Goal: Information Seeking & Learning: Learn about a topic

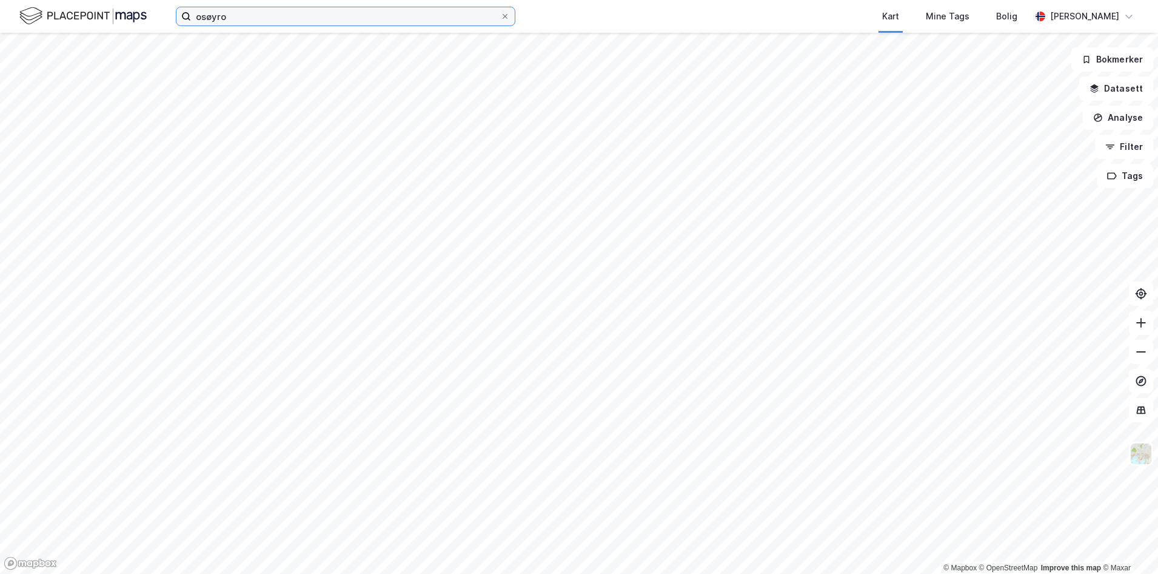
click at [241, 17] on input "osøyro" at bounding box center [345, 16] width 309 height 18
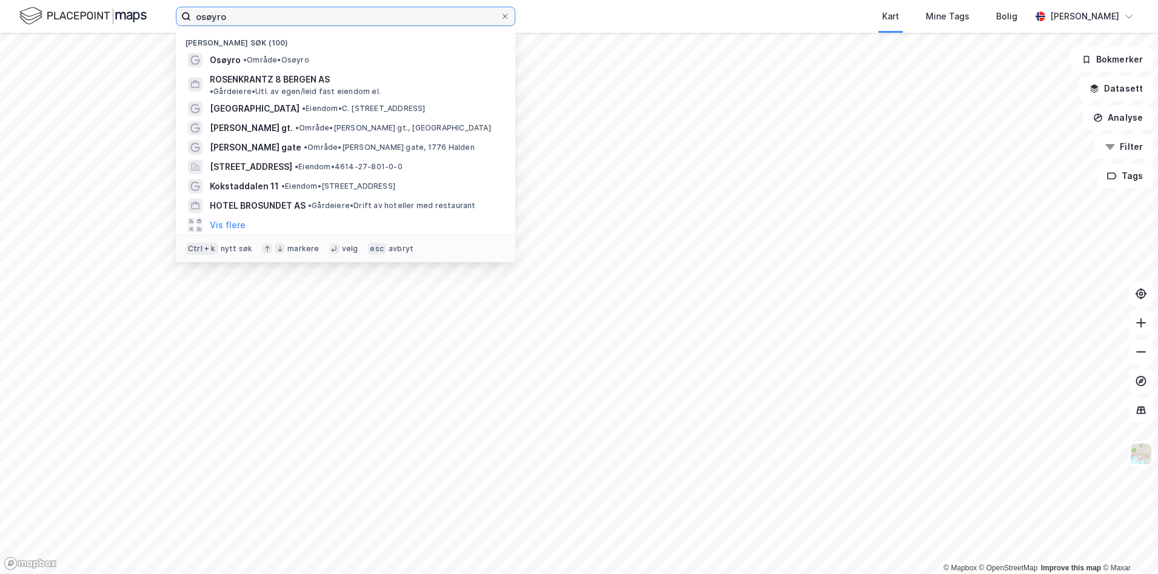
click at [241, 17] on input "osøyro" at bounding box center [345, 16] width 309 height 18
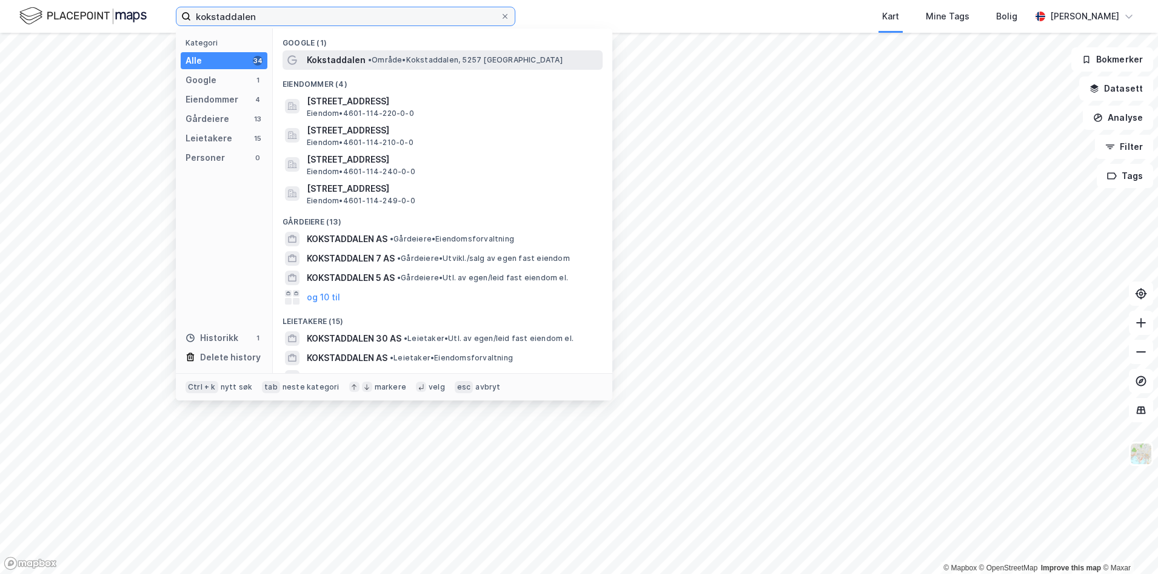
type input "kokstaddalen"
click at [332, 59] on span "Kokstaddalen" at bounding box center [336, 60] width 59 height 15
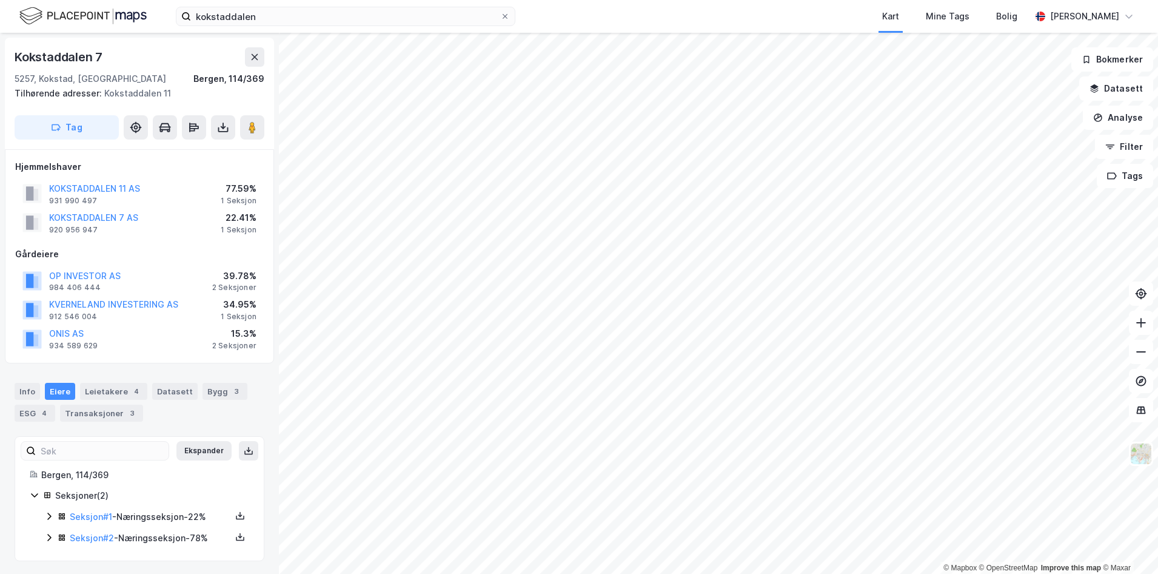
scroll to position [2, 0]
